Goal: Find specific page/section

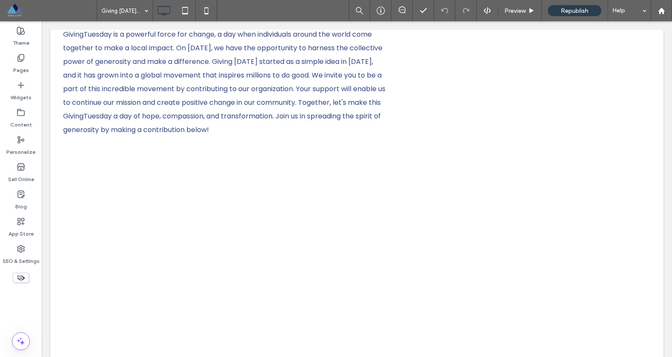
scroll to position [35, 0]
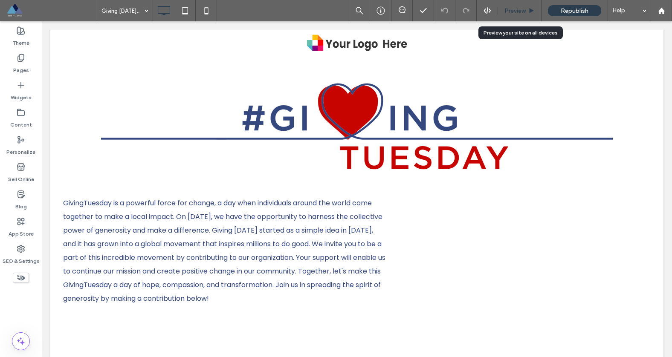
click at [519, 14] on span "Preview" at bounding box center [515, 10] width 21 height 7
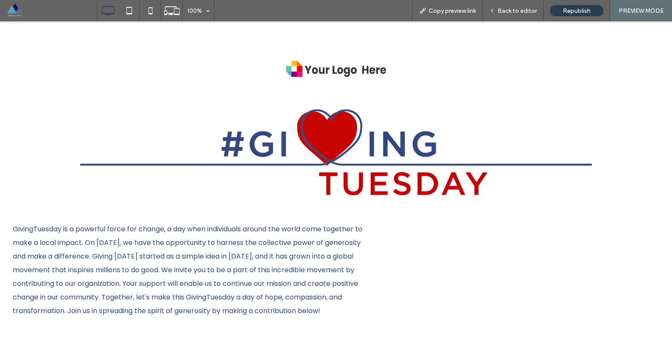
drag, startPoint x: 51, startPoint y: 46, endPoint x: 42, endPoint y: 26, distance: 22.2
click at [51, 46] on div "Click To Paste Row + Add Section Click To Paste Row + Add Section GivingTuesday…" at bounding box center [336, 325] width 672 height 608
click at [516, 8] on span "Back to editor" at bounding box center [517, 10] width 39 height 7
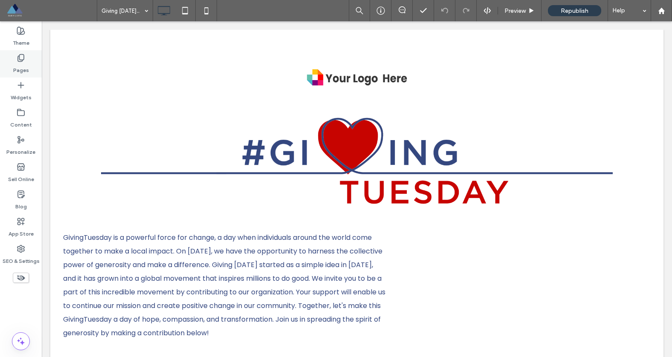
click at [27, 61] on div "Pages" at bounding box center [21, 63] width 42 height 27
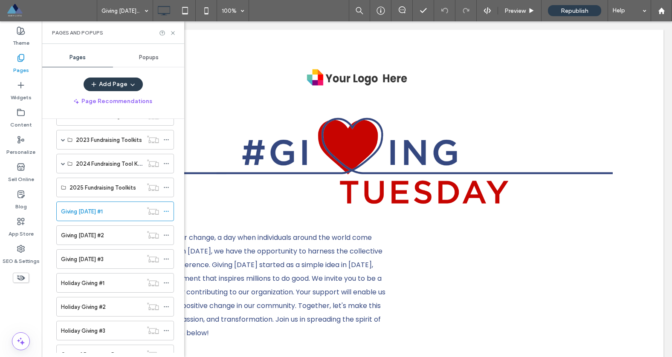
scroll to position [1191, 0]
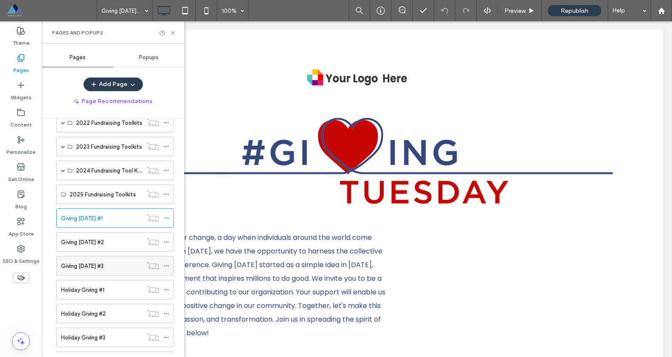
click at [89, 264] on label "Giving [DATE] #3" at bounding box center [82, 266] width 43 height 15
click at [175, 32] on icon at bounding box center [173, 33] width 6 height 6
